Goal: Information Seeking & Learning: Learn about a topic

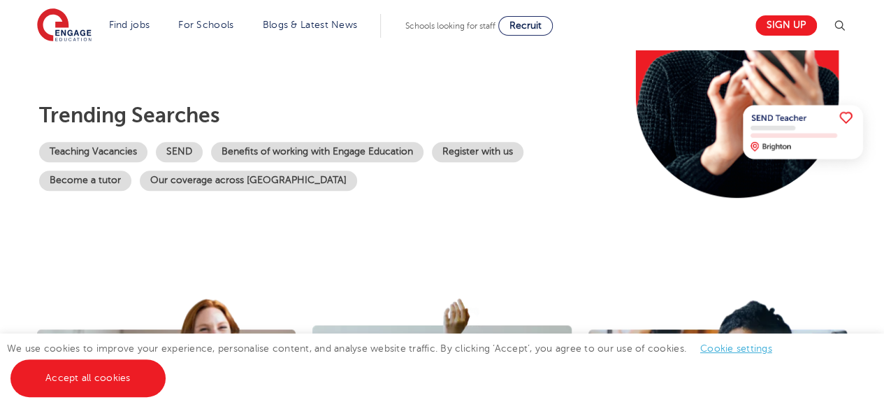
scroll to position [489, 0]
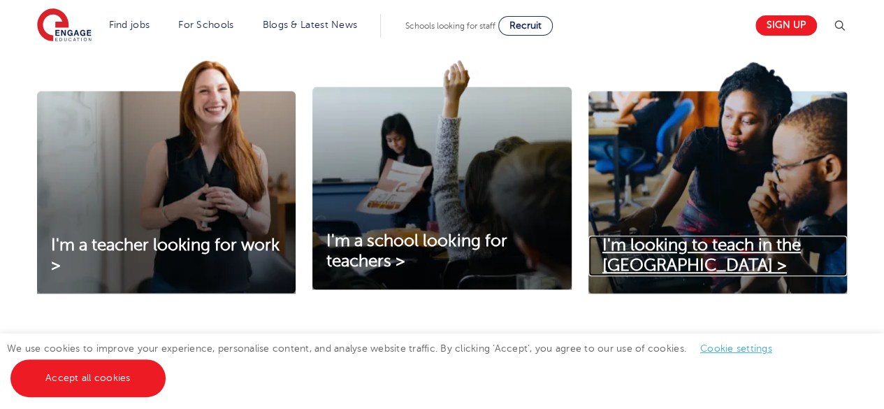
click at [780, 242] on span "I'm looking to teach in the UK >" at bounding box center [701, 255] width 198 height 39
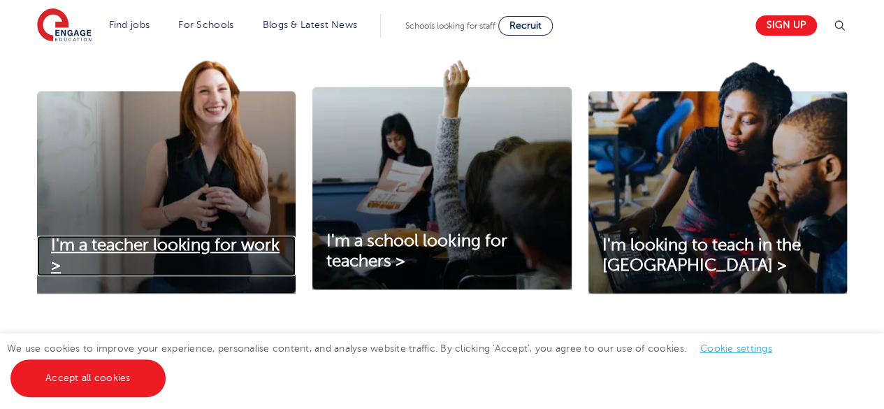
click at [155, 243] on span "I'm a teacher looking for work >" at bounding box center [165, 255] width 229 height 39
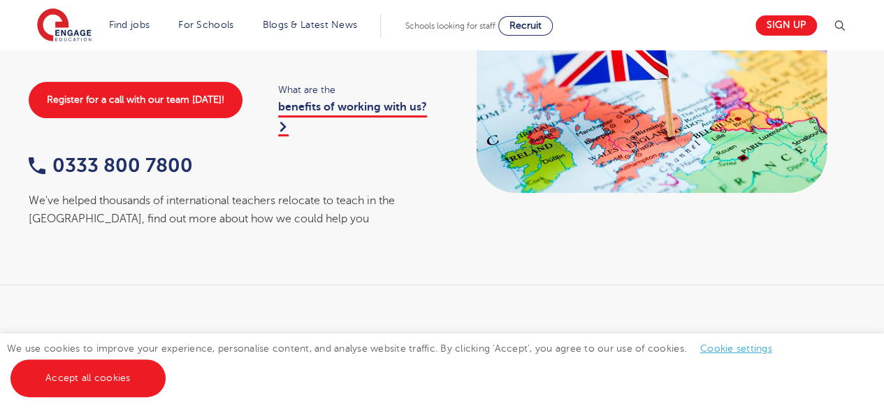
scroll to position [349, 0]
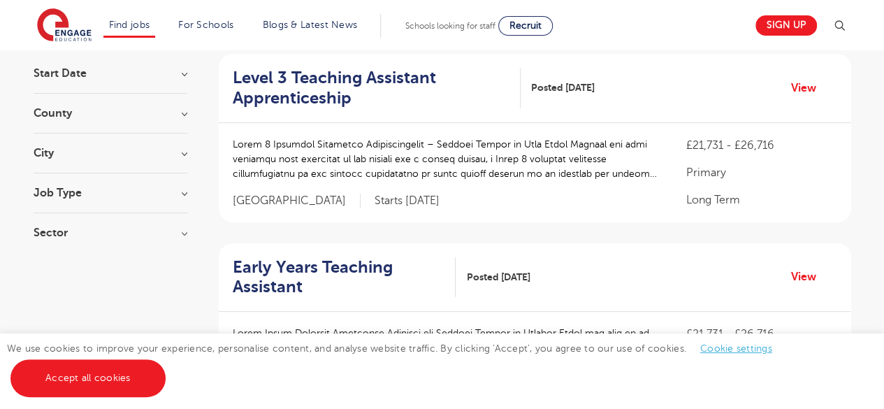
scroll to position [140, 0]
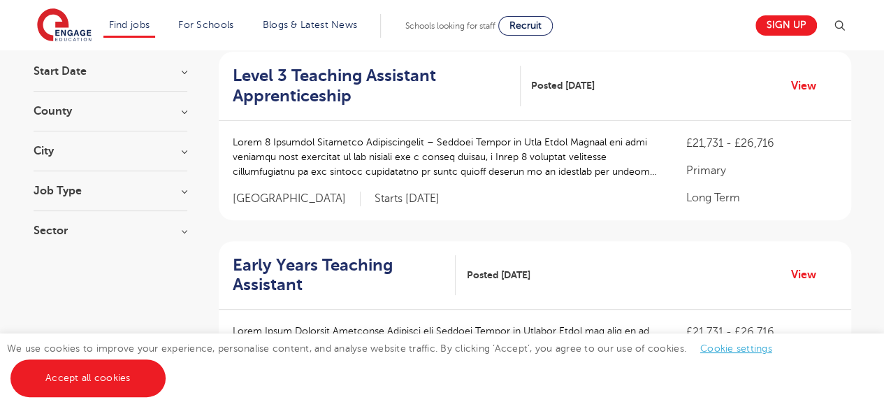
click at [186, 108] on h3 "County" at bounding box center [111, 111] width 154 height 11
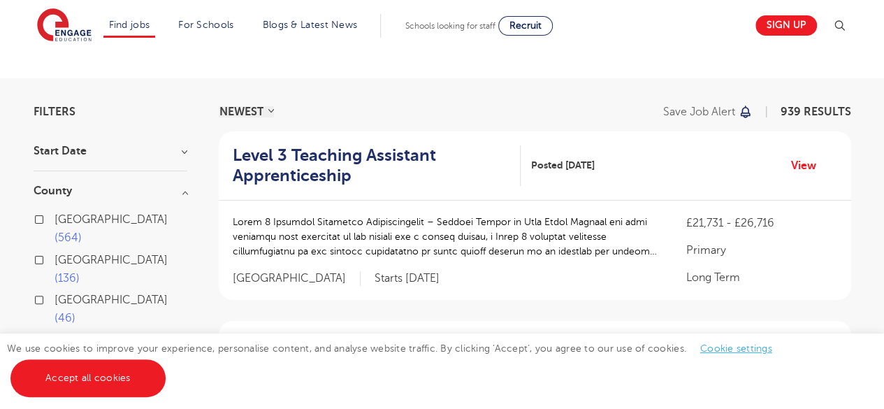
scroll to position [0, 0]
